Goal: Task Accomplishment & Management: Manage account settings

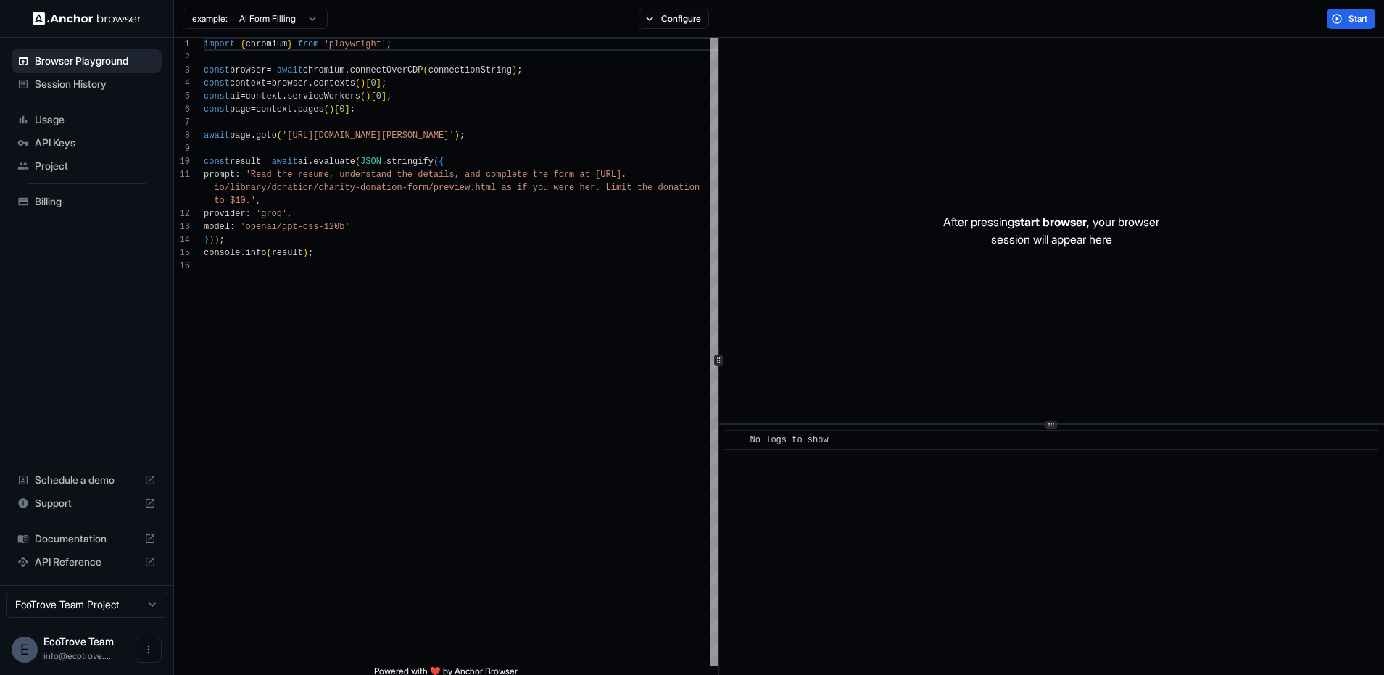
click at [95, 86] on span "Session History" at bounding box center [95, 84] width 121 height 15
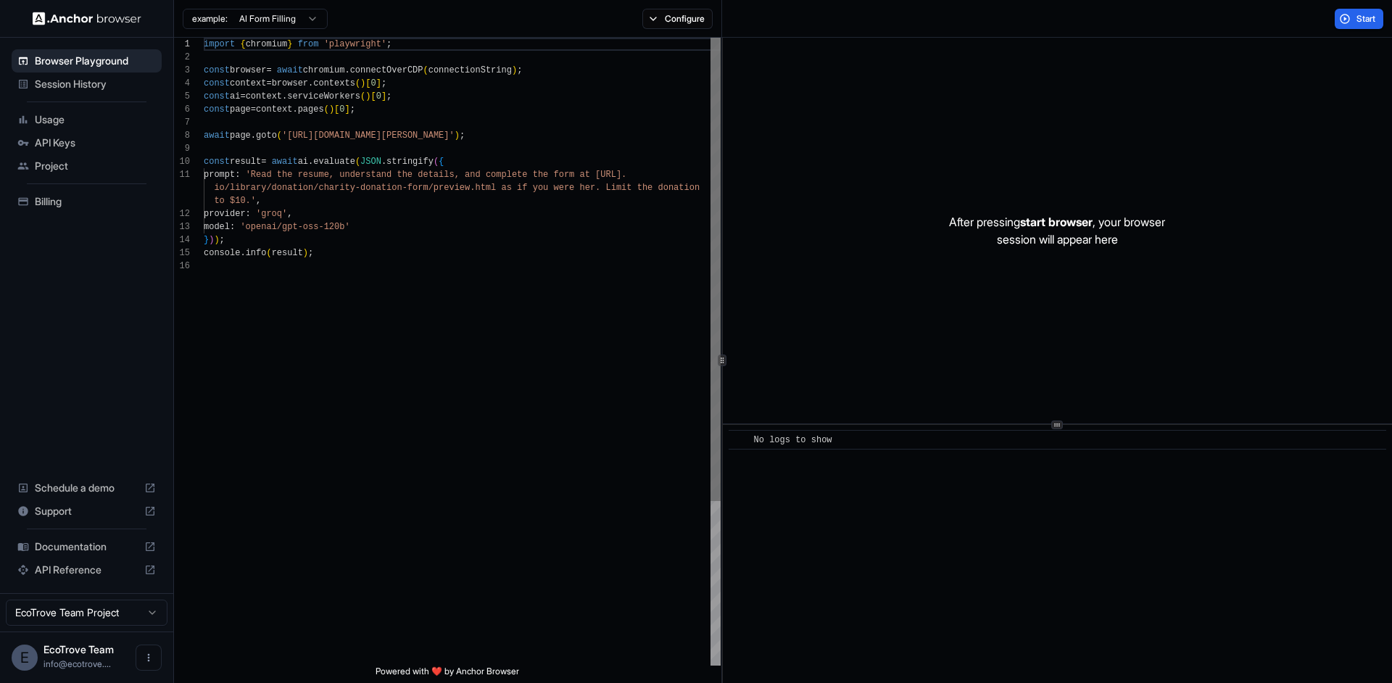
scroll to position [131, 0]
click at [148, 610] on html "Browser Playground Session History Usage API Keys Project Billing Schedule a de…" at bounding box center [696, 341] width 1392 height 683
drag, startPoint x: 139, startPoint y: 656, endPoint x: 144, endPoint y: 662, distance: 8.2
click at [138, 657] on html "Browser Playground Session History Usage API Keys Project Billing Schedule a de…" at bounding box center [696, 341] width 1392 height 683
click at [148, 663] on icon "Open menu" at bounding box center [149, 658] width 12 height 12
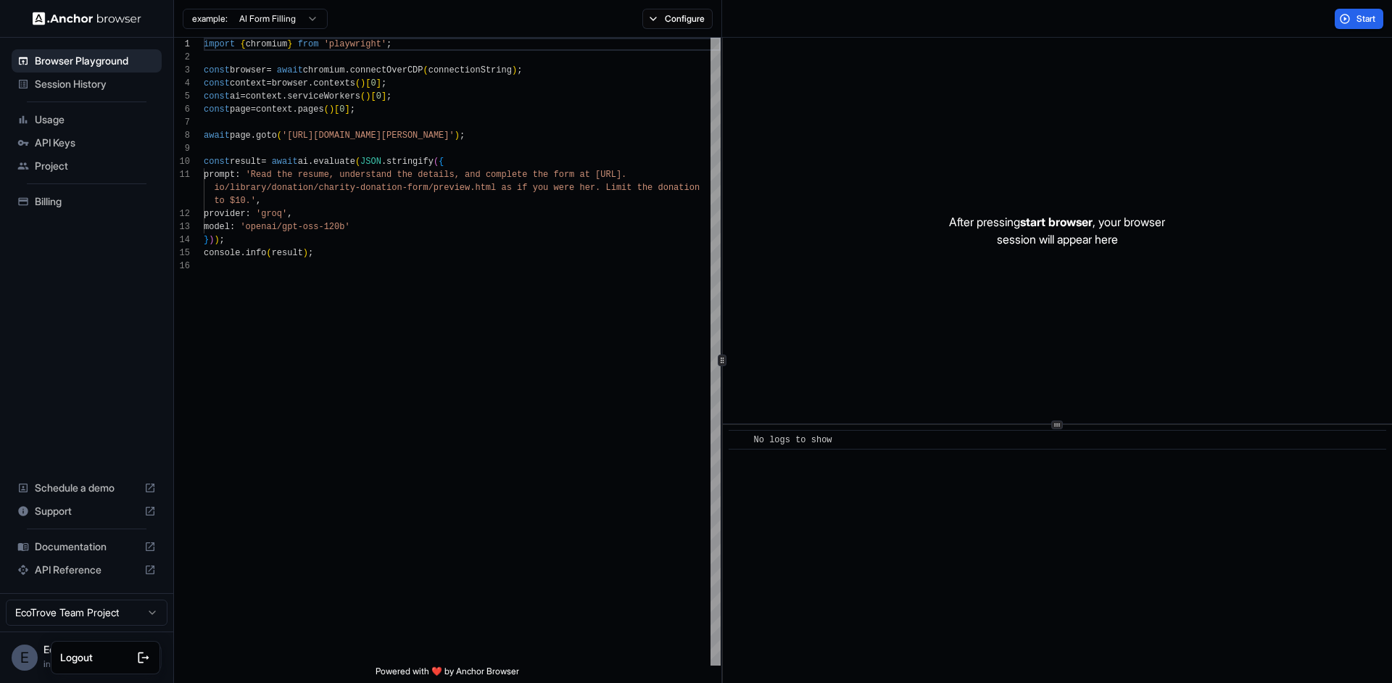
click at [86, 660] on span "Logout" at bounding box center [76, 657] width 33 height 15
